Goal: Task Accomplishment & Management: Manage account settings

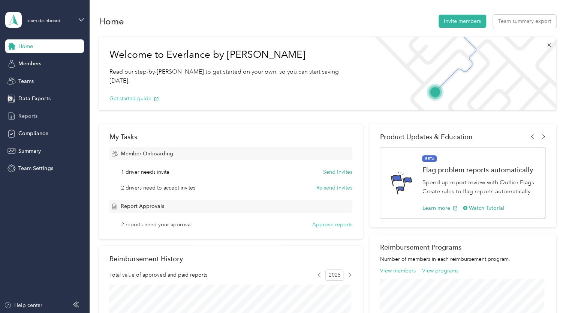
click at [42, 115] on div "Reports" at bounding box center [44, 116] width 79 height 14
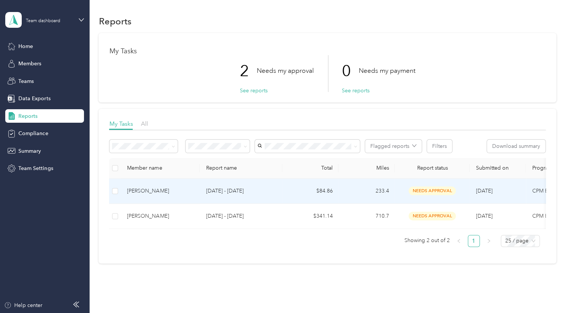
click at [221, 190] on p "[DATE] - [DATE]" at bounding box center [241, 191] width 71 height 8
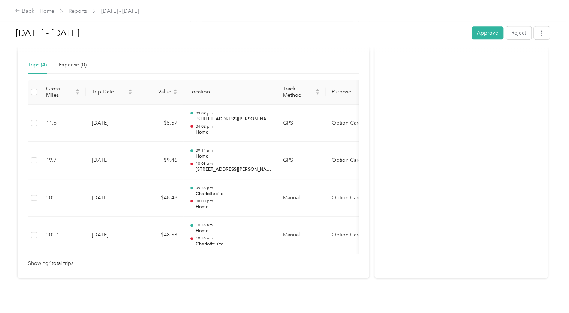
scroll to position [169, 0]
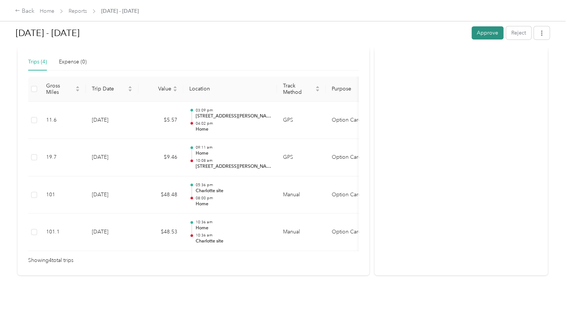
click at [481, 32] on button "Approve" at bounding box center [488, 32] width 32 height 13
click at [23, 7] on div "Back" at bounding box center [25, 11] width 20 height 9
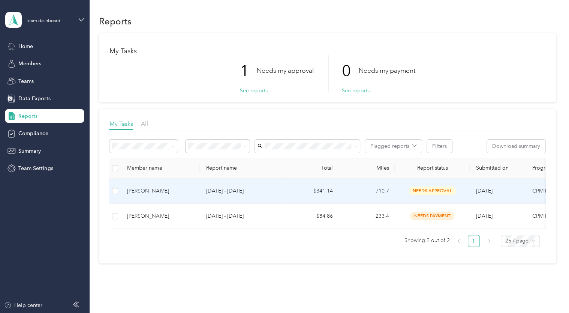
click at [353, 189] on td "710.7" at bounding box center [367, 191] width 56 height 25
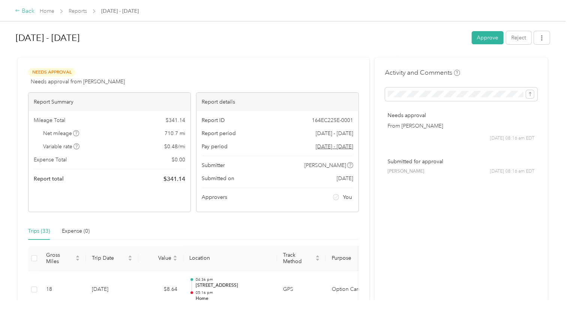
click at [29, 11] on div "Back" at bounding box center [25, 11] width 20 height 9
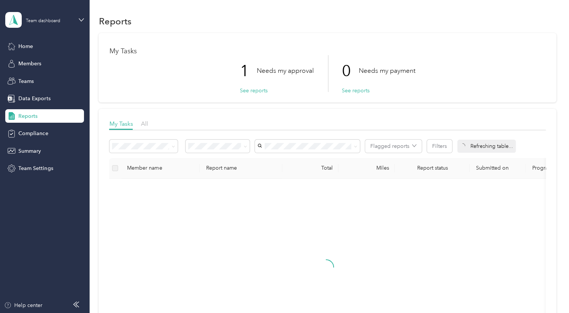
click at [38, 24] on div "Team dashboard" at bounding box center [39, 20] width 68 height 16
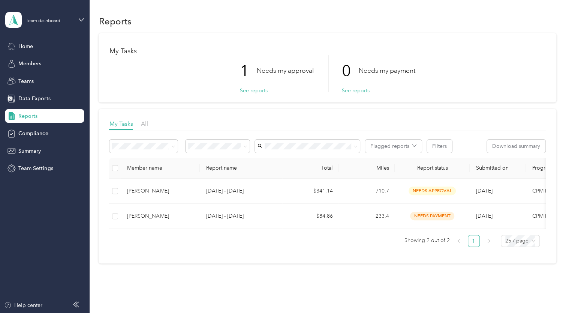
click at [41, 80] on div "Personal dashboard" at bounding box center [127, 78] width 232 height 13
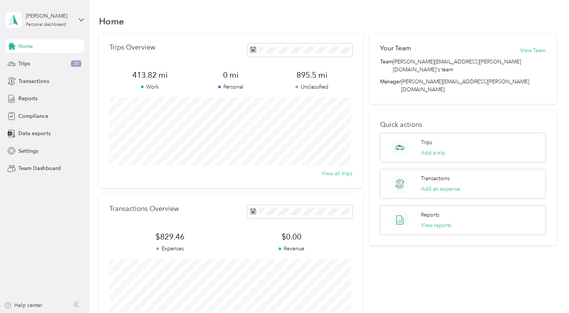
scroll to position [98, 0]
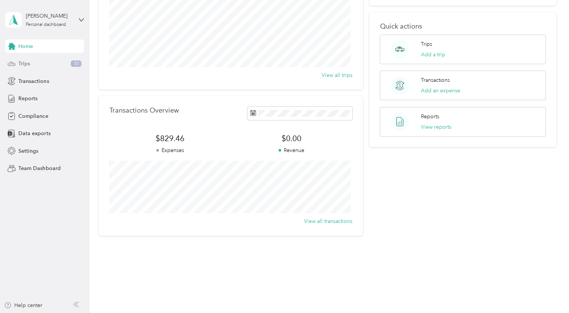
click at [24, 65] on span "Trips" at bounding box center [24, 64] width 12 height 8
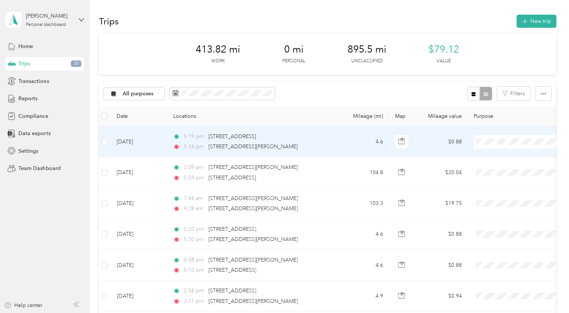
click at [502, 166] on span "Personal" at bounding box center [527, 169] width 69 height 8
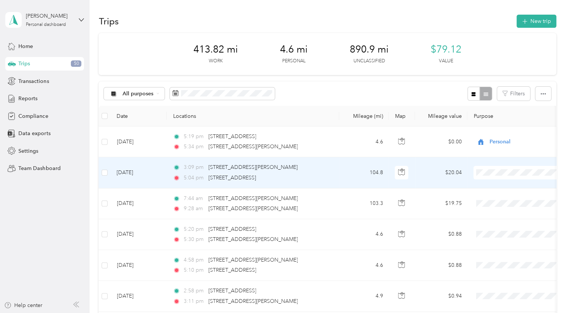
click at [496, 187] on li "Option Care Health" at bounding box center [520, 182] width 93 height 13
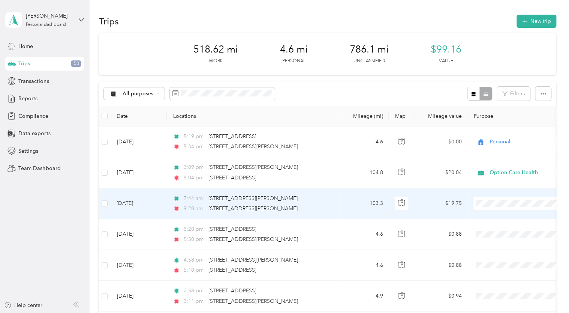
click at [492, 218] on li "Option Care Health" at bounding box center [520, 216] width 93 height 13
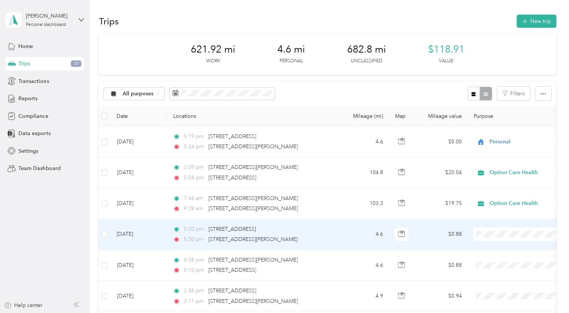
click at [497, 260] on span "Personal" at bounding box center [527, 259] width 69 height 8
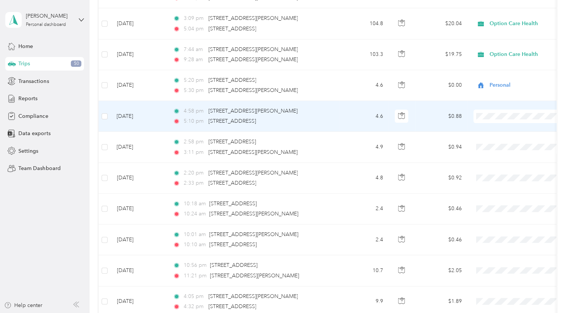
scroll to position [149, 0]
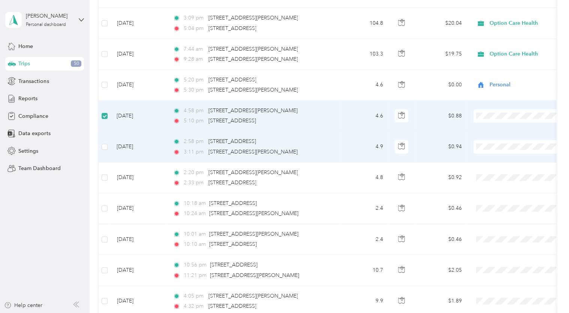
click at [106, 141] on td at bounding box center [105, 146] width 12 height 31
click at [106, 151] on td at bounding box center [105, 146] width 12 height 31
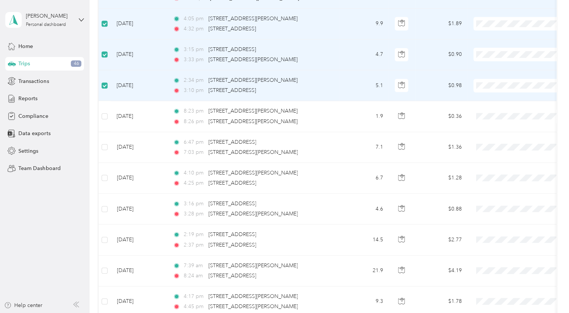
scroll to position [444, 0]
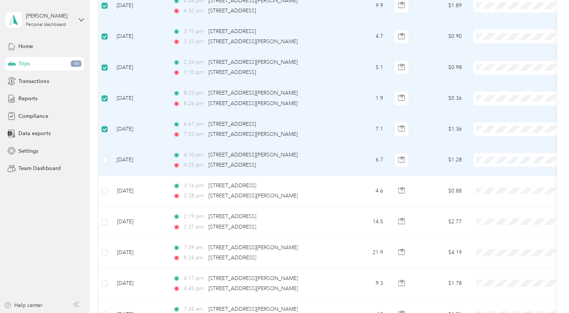
click at [107, 148] on td at bounding box center [105, 160] width 12 height 31
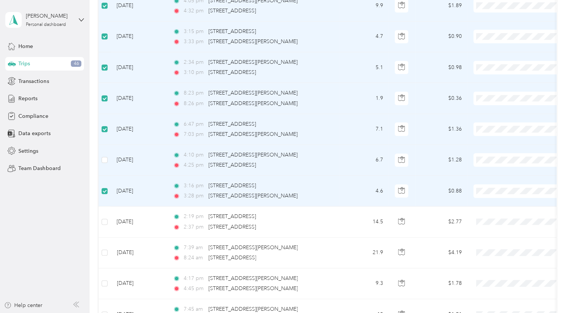
click at [105, 151] on td at bounding box center [105, 160] width 12 height 31
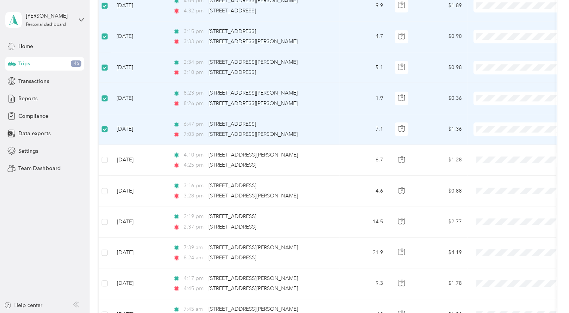
scroll to position [0, 0]
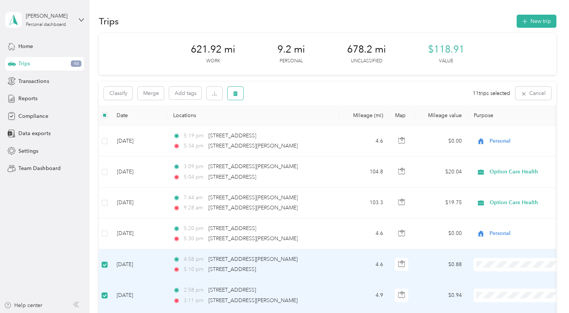
click at [233, 93] on icon "button" at bounding box center [235, 93] width 5 height 5
click at [290, 122] on button "Yes" at bounding box center [293, 125] width 15 height 12
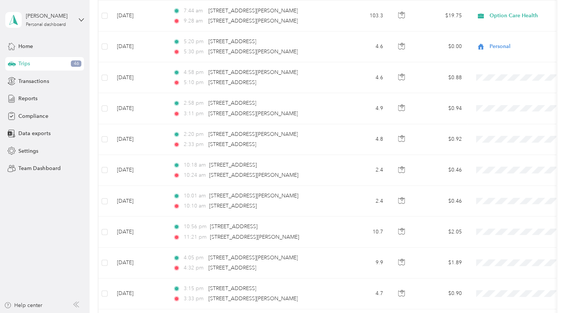
scroll to position [190, 0]
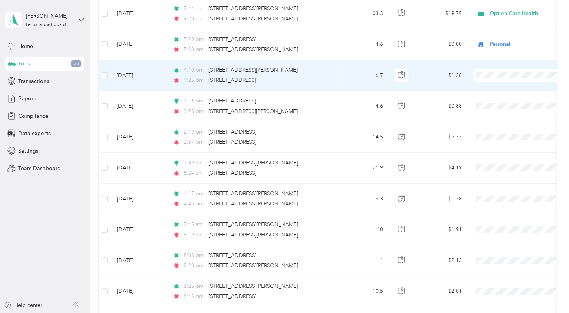
click at [492, 69] on span at bounding box center [520, 76] width 93 height 14
click at [498, 101] on span "Personal" at bounding box center [527, 102] width 69 height 8
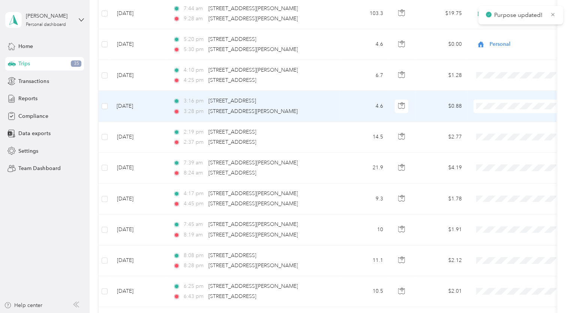
click at [495, 131] on span "Personal" at bounding box center [527, 133] width 69 height 8
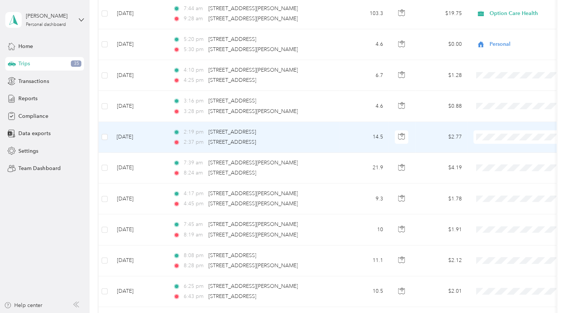
click at [495, 148] on span "Option Care Health" at bounding box center [527, 150] width 69 height 8
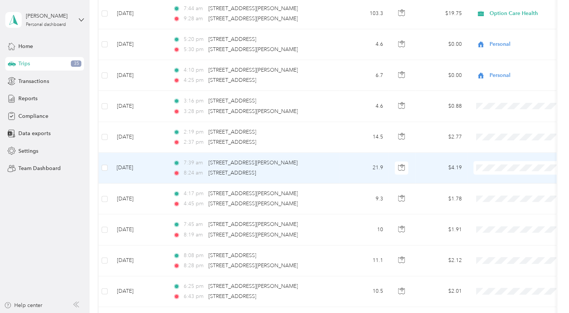
click at [491, 180] on span "Option Care Health" at bounding box center [520, 178] width 83 height 8
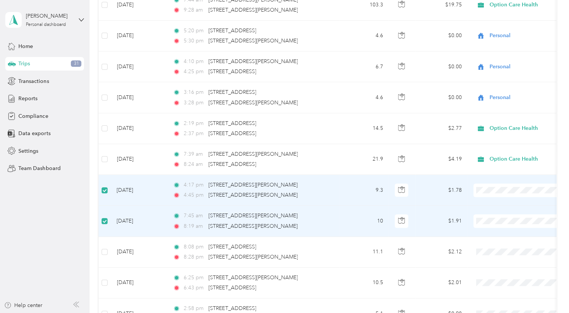
scroll to position [0, 0]
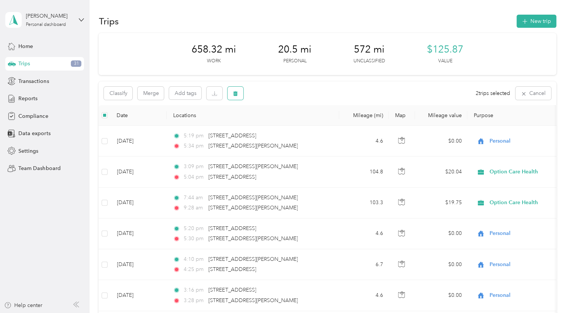
click at [237, 92] on icon "button" at bounding box center [236, 93] width 5 height 5
click at [288, 126] on button "Yes" at bounding box center [291, 125] width 15 height 12
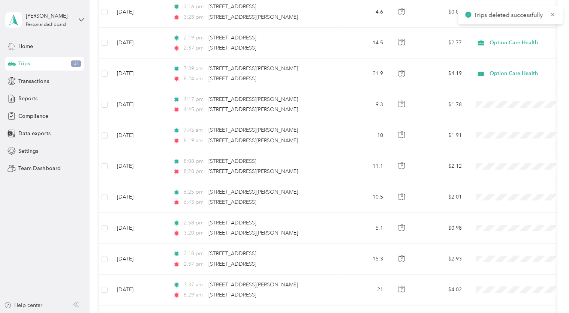
scroll to position [288, 0]
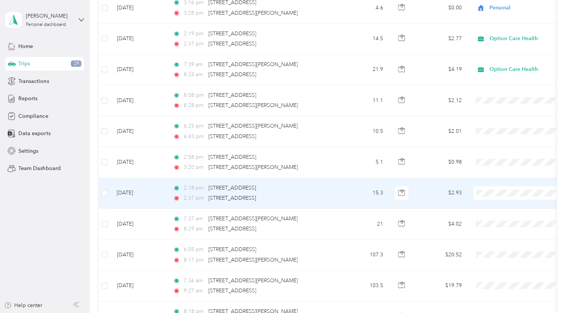
click at [495, 209] on ol "Option Care Health Personal" at bounding box center [520, 211] width 93 height 26
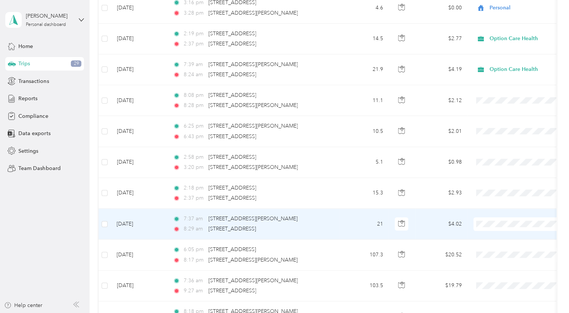
click at [495, 248] on span "Personal" at bounding box center [527, 250] width 69 height 8
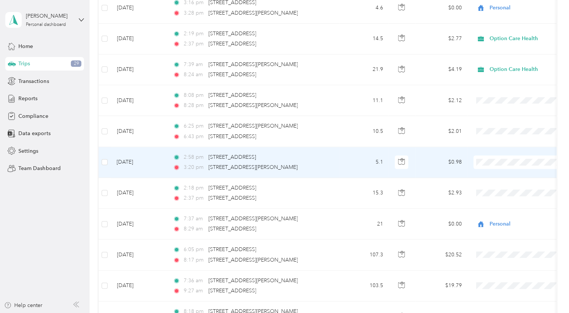
click at [495, 187] on span "Personal" at bounding box center [527, 188] width 69 height 8
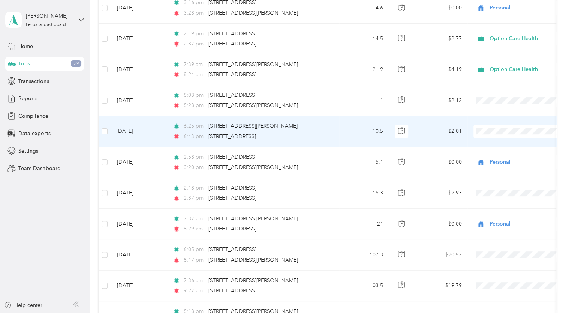
click at [489, 142] on span "Option Care Health" at bounding box center [520, 144] width 83 height 8
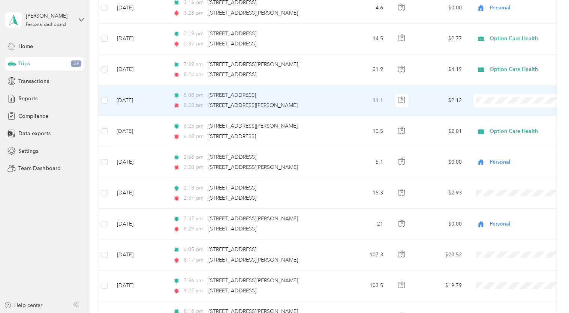
click at [489, 125] on span "Personal" at bounding box center [520, 127] width 83 height 8
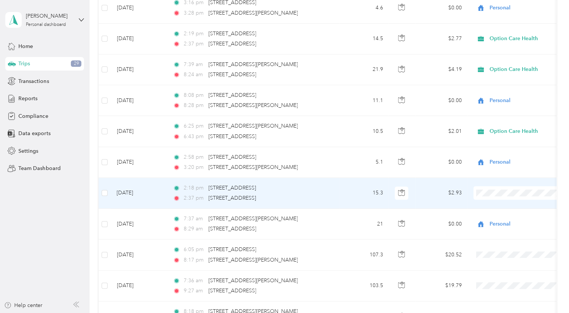
click at [503, 202] on span "Option Care Health" at bounding box center [527, 202] width 69 height 8
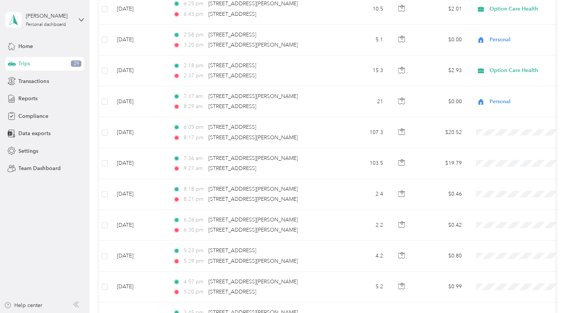
scroll to position [415, 0]
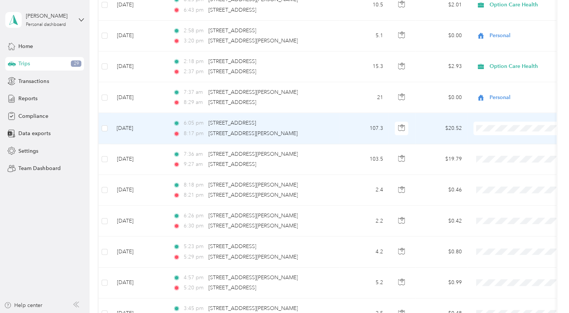
click at [496, 140] on span "Option Care Health" at bounding box center [527, 141] width 69 height 8
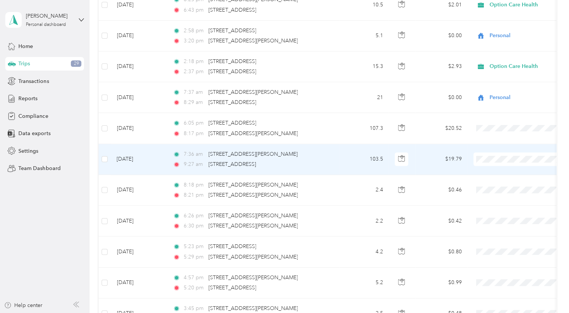
click at [498, 173] on li "Option Care Health" at bounding box center [520, 171] width 93 height 13
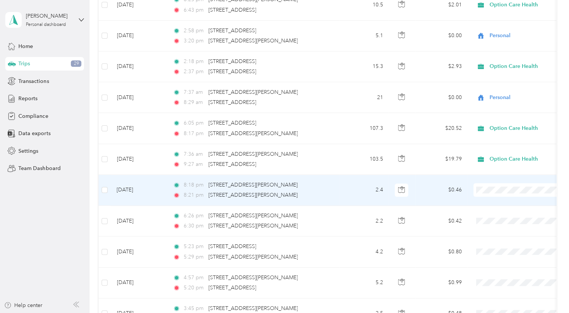
scroll to position [414, 0]
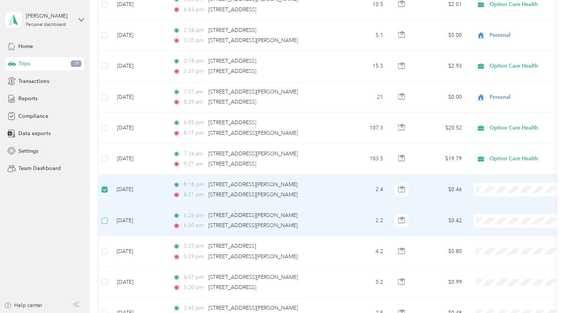
click at [105, 216] on label at bounding box center [105, 220] width 6 height 8
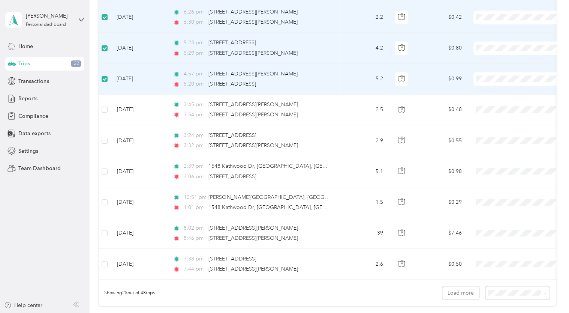
scroll to position [612, 0]
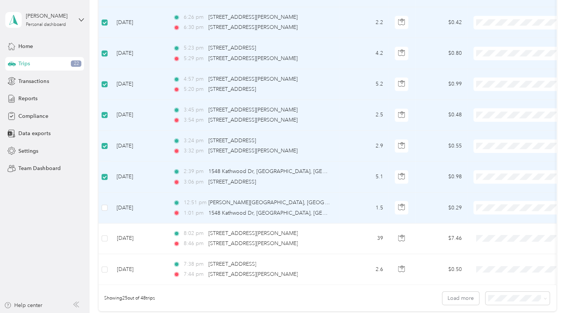
click at [108, 203] on td at bounding box center [105, 207] width 12 height 31
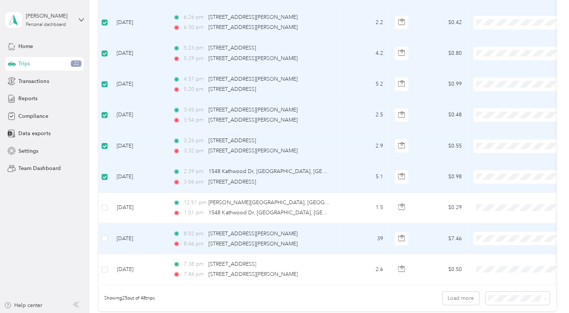
click at [109, 231] on td at bounding box center [105, 238] width 12 height 31
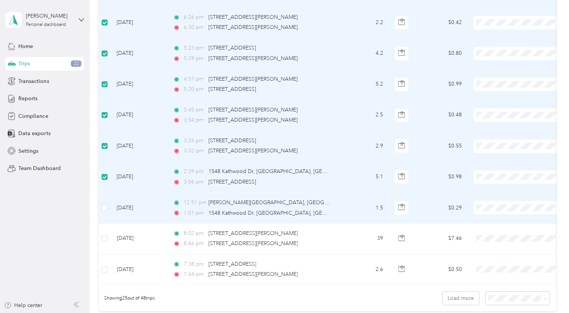
click at [108, 204] on td at bounding box center [105, 207] width 12 height 31
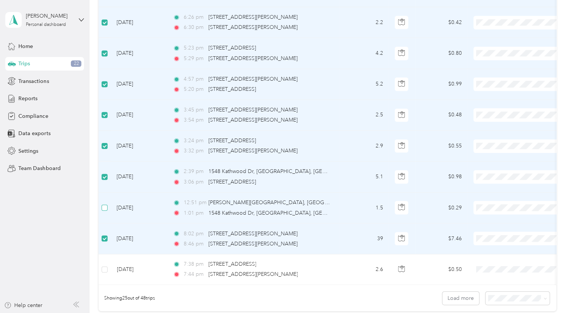
click at [105, 209] on label at bounding box center [105, 207] width 6 height 8
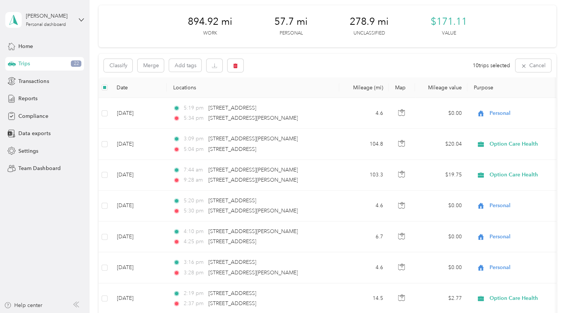
scroll to position [0, 0]
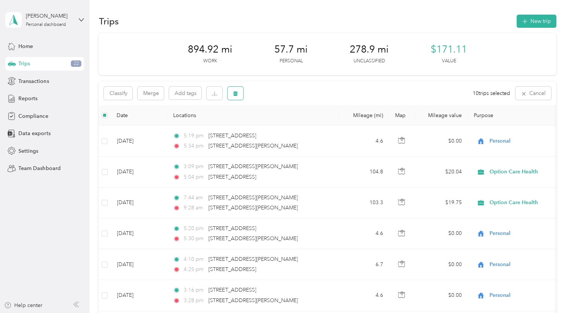
click at [235, 93] on icon "button" at bounding box center [235, 93] width 5 height 5
click at [294, 121] on button "Yes" at bounding box center [293, 125] width 15 height 12
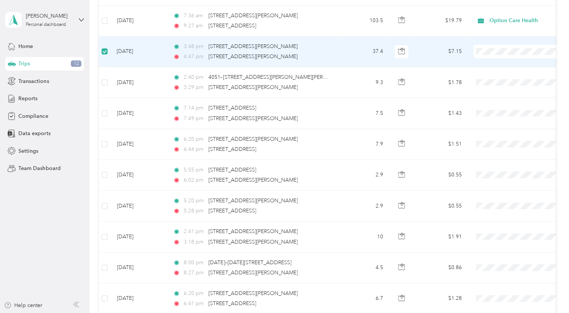
scroll to position [552, 0]
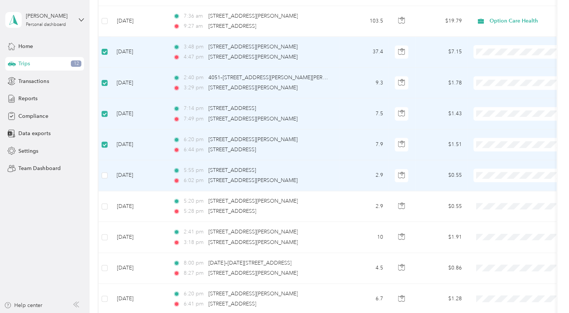
click at [109, 168] on td at bounding box center [105, 175] width 12 height 31
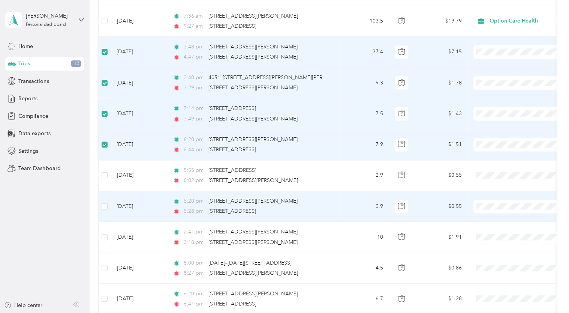
click at [108, 203] on td at bounding box center [105, 206] width 12 height 31
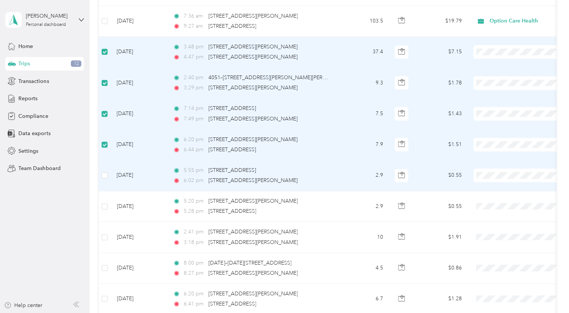
click at [107, 169] on td at bounding box center [105, 175] width 12 height 31
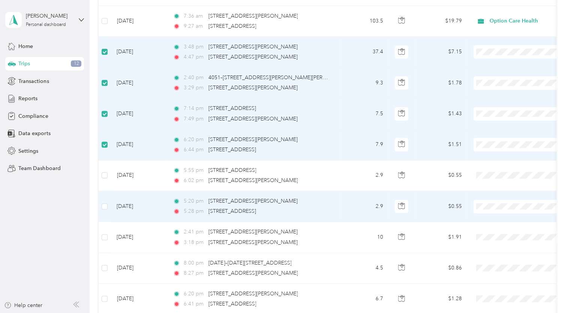
click at [106, 209] on td at bounding box center [105, 206] width 12 height 31
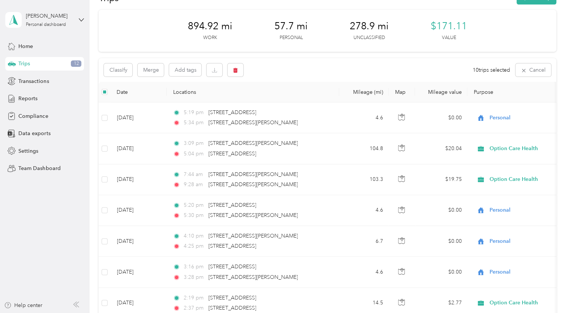
scroll to position [0, 0]
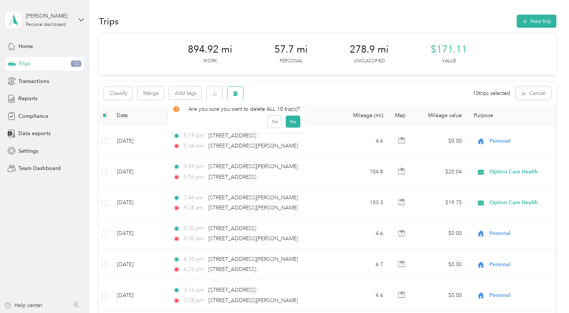
click at [235, 96] on icon "button" at bounding box center [236, 93] width 5 height 5
click at [297, 125] on button "Yes" at bounding box center [293, 125] width 15 height 12
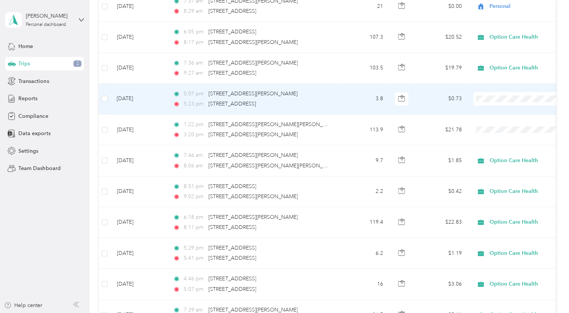
scroll to position [506, 0]
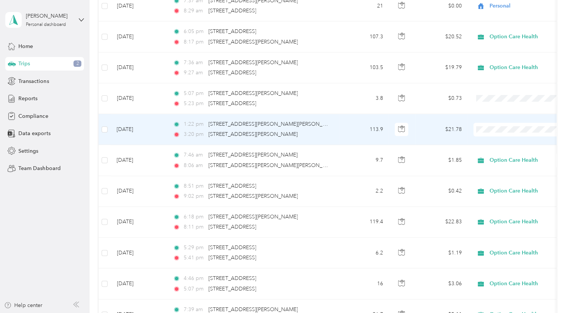
click at [495, 140] on span "Option Care Health" at bounding box center [527, 141] width 69 height 8
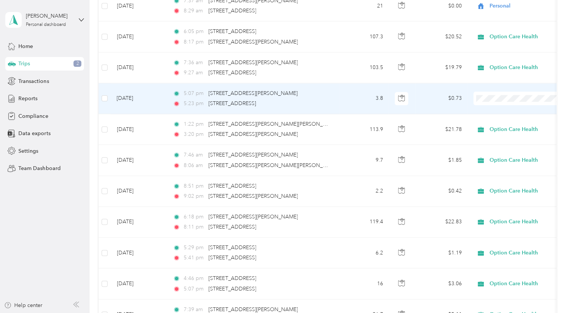
click at [493, 123] on span "Personal" at bounding box center [527, 124] width 69 height 8
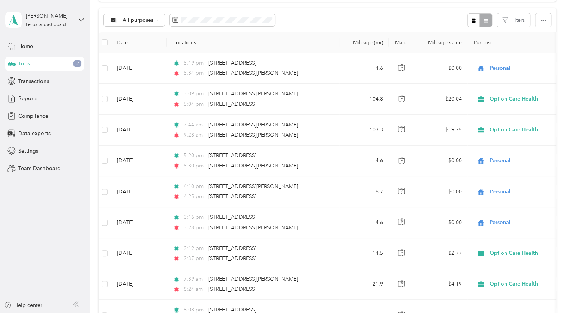
scroll to position [0, 0]
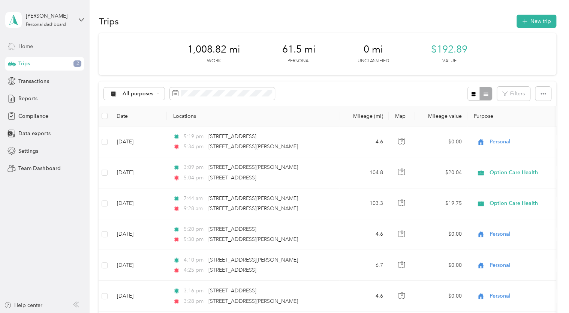
click at [26, 47] on span "Home" at bounding box center [25, 46] width 15 height 8
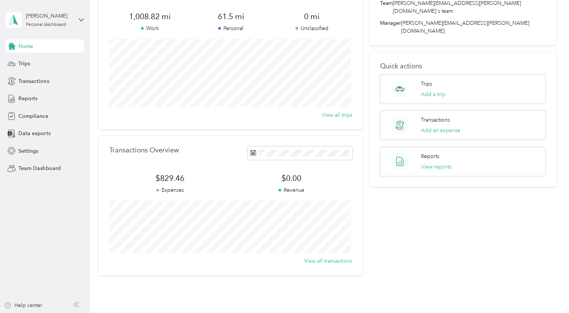
scroll to position [98, 0]
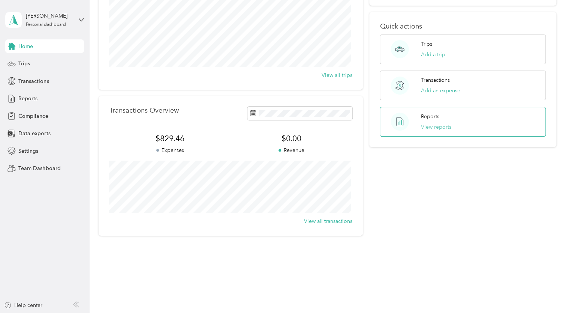
click at [442, 123] on button "View reports" at bounding box center [436, 127] width 30 height 8
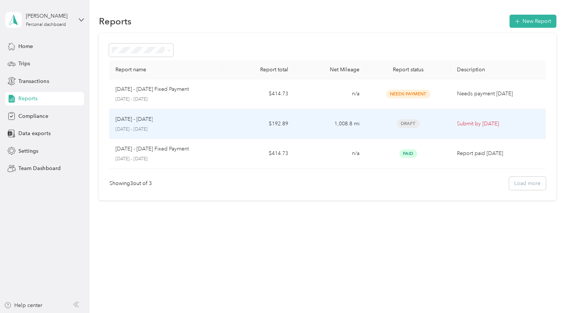
click at [358, 125] on td "1,008.8 mi" at bounding box center [329, 124] width 71 height 30
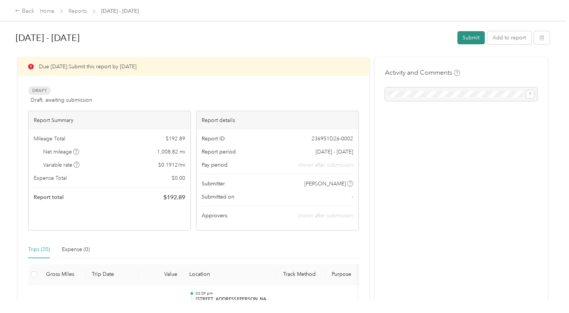
click at [462, 38] on button "Submit" at bounding box center [471, 37] width 27 height 13
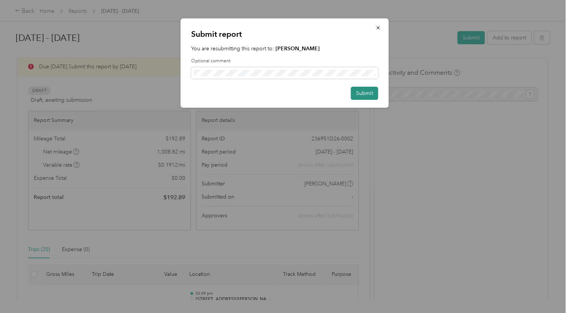
click at [359, 96] on button "Submit" at bounding box center [364, 93] width 27 height 13
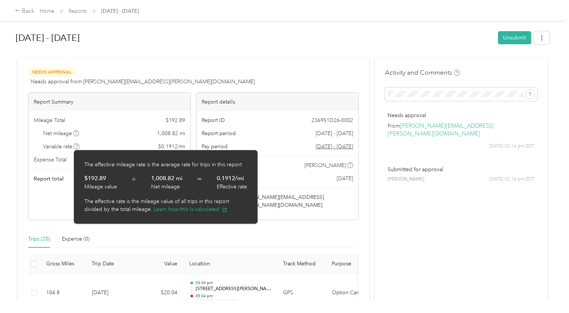
click at [76, 146] on icon at bounding box center [77, 146] width 4 height 4
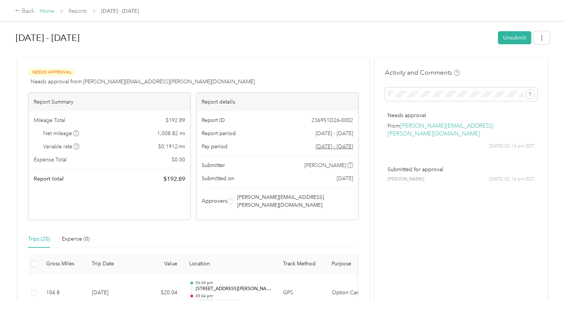
click at [45, 12] on link "Home" at bounding box center [47, 11] width 15 height 6
